Goal: Navigation & Orientation: Go to known website

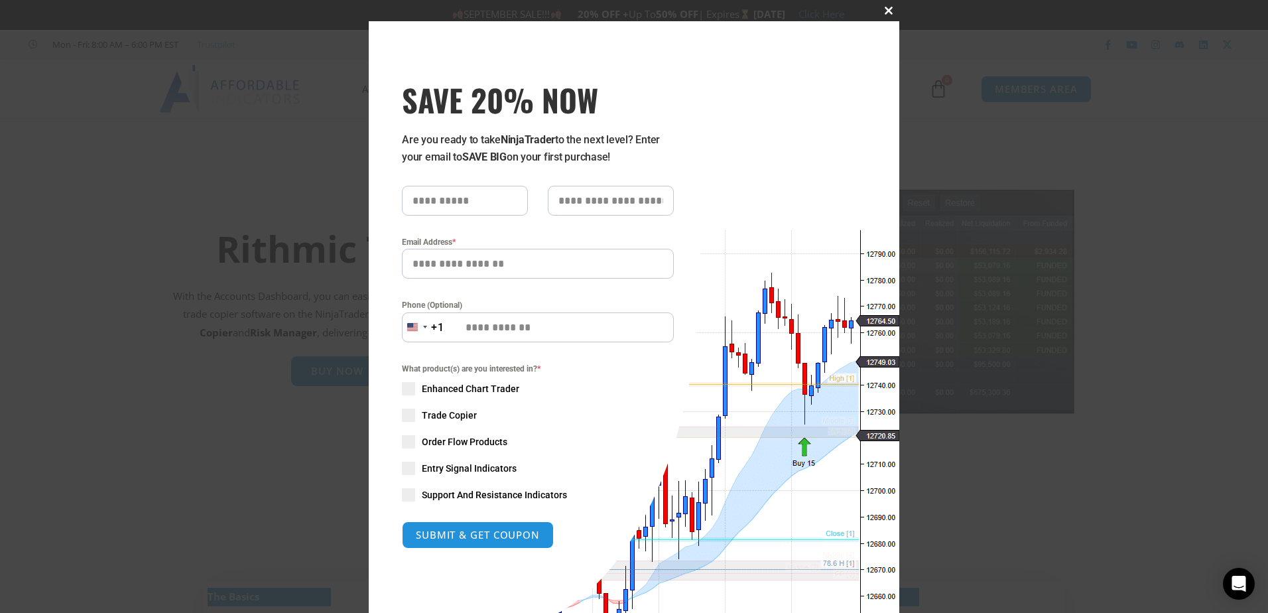
click at [885, 5] on button "Close this module" at bounding box center [888, 10] width 21 height 21
